Goal: Information Seeking & Learning: Learn about a topic

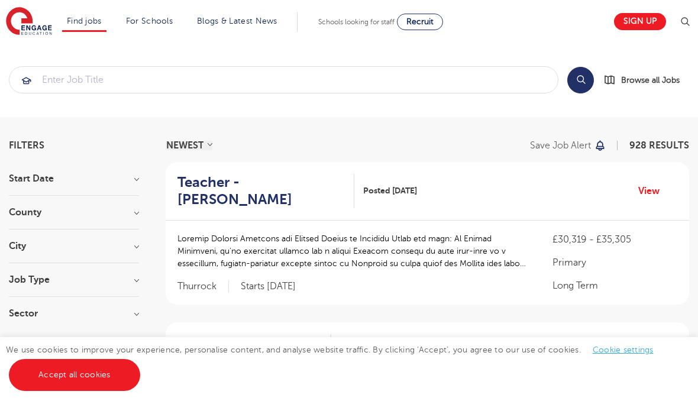
click at [24, 249] on h3 "City" at bounding box center [74, 245] width 130 height 9
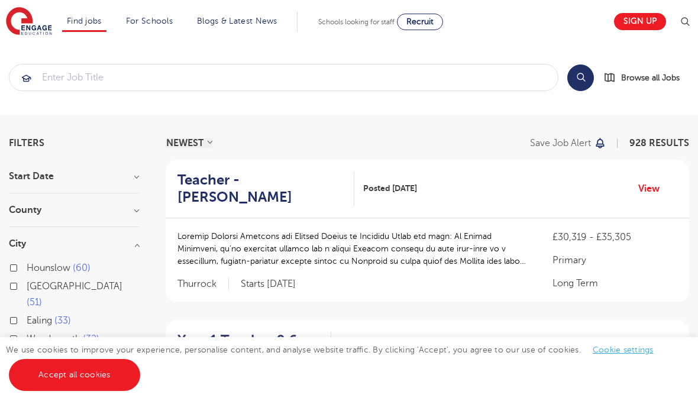
scroll to position [28, 0]
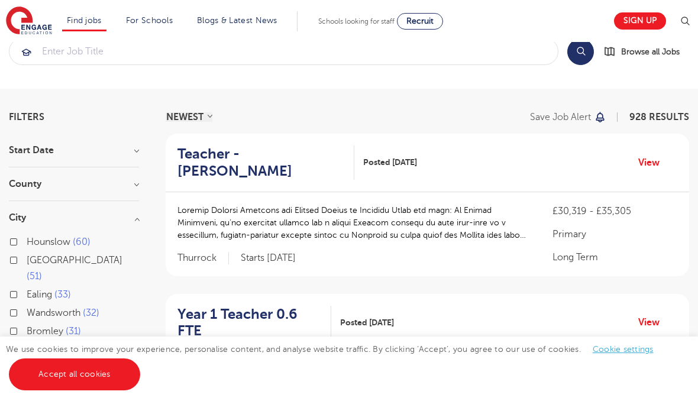
click at [15, 173] on section "Start Date October 143 November 134 January 10 December 1 Show more County Lond…" at bounding box center [74, 292] width 130 height 292
click at [25, 186] on h3 "County" at bounding box center [74, 183] width 130 height 9
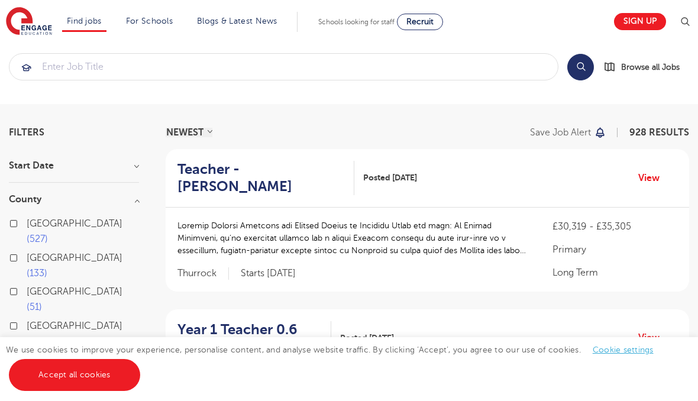
scroll to position [8, 0]
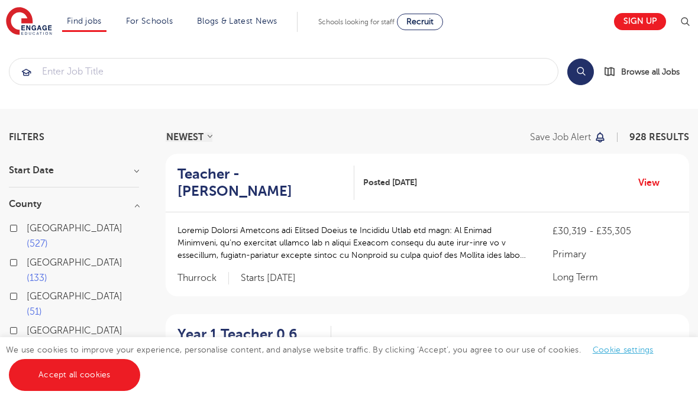
click at [27, 357] on label "East Sussex 16" at bounding box center [83, 372] width 112 height 31
click at [27, 359] on input "East Sussex 16" at bounding box center [31, 363] width 8 height 8
checkbox input "true"
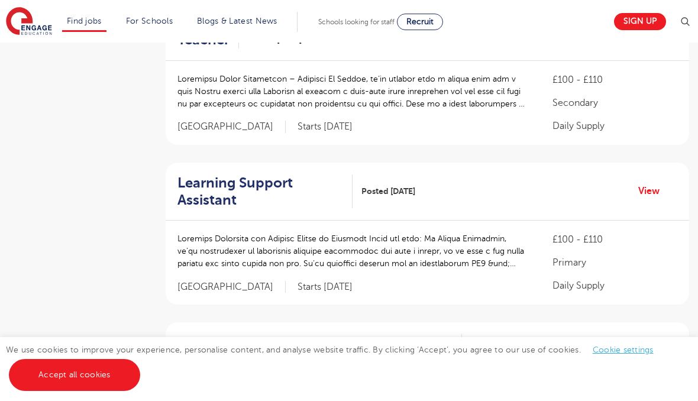
scroll to position [1070, 0]
click at [655, 183] on link "View" at bounding box center [653, 189] width 30 height 15
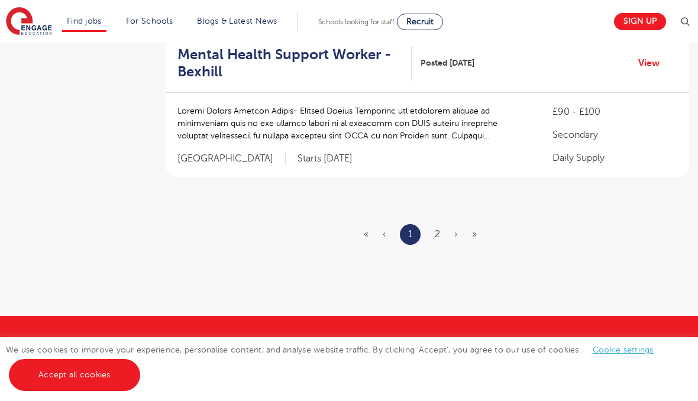
scroll to position [1518, 0]
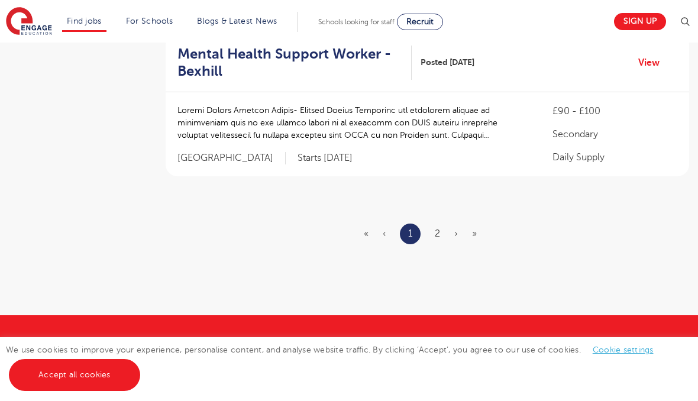
click at [436, 228] on link "2" at bounding box center [437, 233] width 5 height 11
